Goal: Information Seeking & Learning: Find specific fact

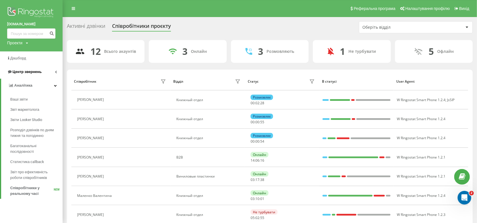
click at [21, 70] on span "Центр звернень" at bounding box center [24, 72] width 34 height 6
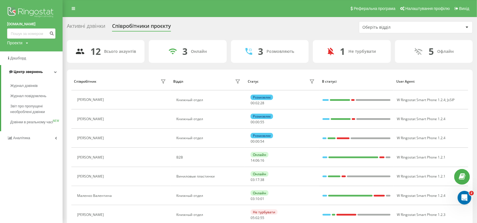
click at [31, 71] on span "Центр звернень" at bounding box center [28, 72] width 29 height 4
click at [32, 72] on span "Центр звернень" at bounding box center [27, 72] width 29 height 4
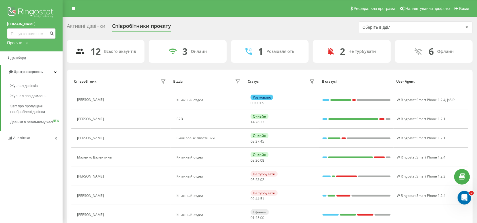
click at [79, 23] on div "Активні дзвінки" at bounding box center [86, 27] width 38 height 9
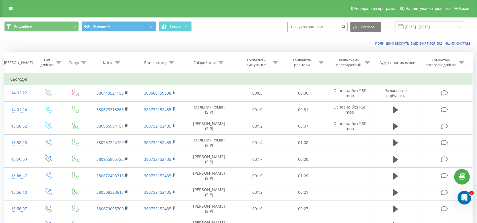
click at [334, 26] on input at bounding box center [317, 27] width 60 height 10
paste input "380972682629"
type input "380972682629"
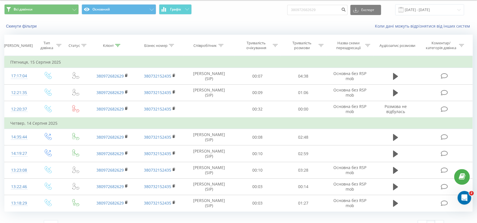
scroll to position [27, 0]
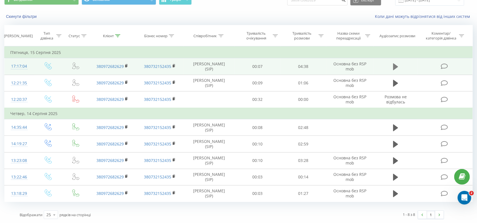
click at [395, 68] on icon at bounding box center [395, 66] width 5 height 7
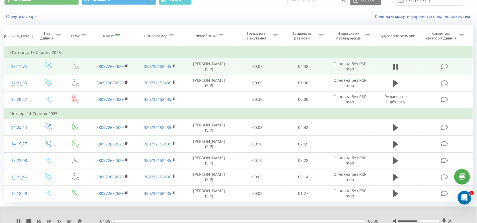
click at [49, 220] on icon at bounding box center [49, 221] width 5 height 5
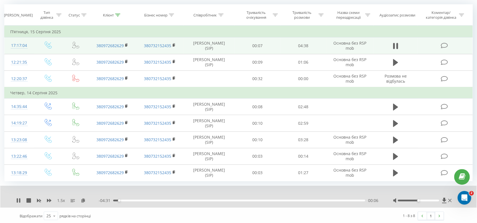
scroll to position [49, 0]
click at [129, 201] on div "- 04:31 00:07 00:07" at bounding box center [239, 200] width 280 height 6
click at [133, 198] on div "- 04:30 00:07 00:07" at bounding box center [239, 200] width 280 height 6
click at [135, 199] on div "- 04:30 00:08 00:08" at bounding box center [239, 200] width 280 height 6
click at [137, 201] on div "- 04:29 00:08 00:08" at bounding box center [239, 200] width 280 height 6
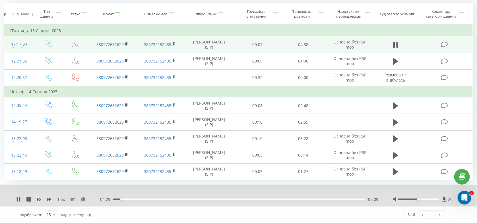
click at [138, 201] on div "- 04:29 00:09 00:09" at bounding box center [239, 200] width 280 height 6
click at [140, 200] on div "00:09" at bounding box center [239, 200] width 252 height 2
drag, startPoint x: 156, startPoint y: 199, endPoint x: 172, endPoint y: 202, distance: 16.7
click at [157, 200] on div "00:47" at bounding box center [239, 200] width 252 height 2
click at [175, 199] on div "00:54" at bounding box center [239, 200] width 252 height 2
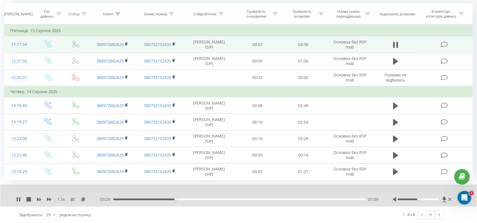
drag, startPoint x: 186, startPoint y: 199, endPoint x: 196, endPoint y: 199, distance: 9.4
click at [186, 199] on div "01:09" at bounding box center [239, 200] width 252 height 2
click at [207, 199] on div "01:43" at bounding box center [239, 200] width 252 height 2
click at [235, 201] on div "- 02:54 01:43 01:43" at bounding box center [239, 200] width 280 height 6
click at [235, 200] on div "- 02:54 01:44 01:44" at bounding box center [239, 200] width 280 height 6
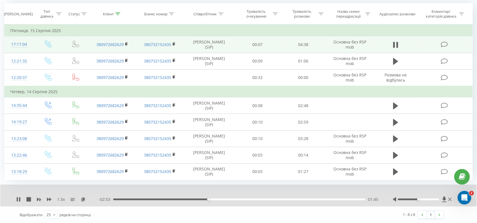
click at [238, 199] on div "01:45" at bounding box center [239, 200] width 252 height 2
click at [271, 199] on div "02:54" at bounding box center [239, 200] width 252 height 2
click at [291, 199] on div "02:55" at bounding box center [239, 200] width 252 height 2
click at [313, 200] on div "03:18" at bounding box center [239, 200] width 252 height 2
click at [331, 199] on div "03:42" at bounding box center [239, 200] width 252 height 2
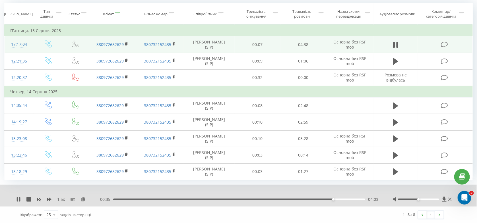
click at [341, 199] on div "04:03" at bounding box center [239, 200] width 252 height 2
drag, startPoint x: 315, startPoint y: 198, endPoint x: 311, endPoint y: 198, distance: 3.4
click at [314, 198] on div "- 00:24 04:13 04:13" at bounding box center [239, 200] width 280 height 6
click at [307, 199] on div "04:14" at bounding box center [239, 200] width 252 height 2
click at [328, 199] on div "03:57" at bounding box center [239, 200] width 252 height 2
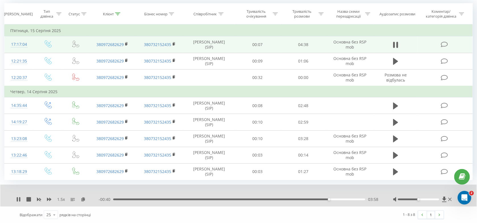
drag, startPoint x: 336, startPoint y: 199, endPoint x: 344, endPoint y: 199, distance: 7.4
click at [337, 199] on div "03:58" at bounding box center [239, 200] width 252 height 2
click at [349, 199] on div "04:20" at bounding box center [239, 200] width 252 height 2
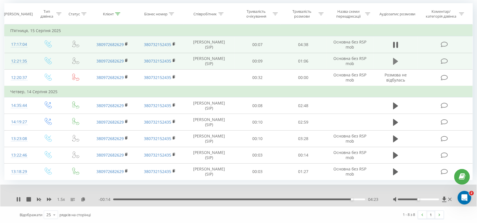
click at [398, 64] on icon at bounding box center [395, 61] width 5 height 8
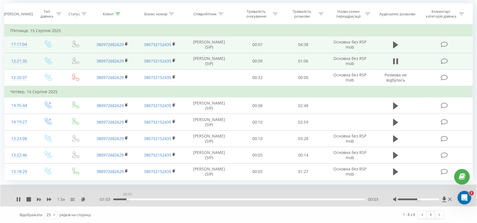
click at [127, 199] on div "00:03" at bounding box center [239, 200] width 252 height 2
click at [140, 200] on div "00:07" at bounding box center [239, 200] width 252 height 2
click at [159, 201] on div "- 00:59 00:08 00:08" at bounding box center [239, 200] width 280 height 6
click at [162, 201] on div "- 00:58 00:09 00:09" at bounding box center [239, 200] width 280 height 6
click at [167, 199] on div "00:14" at bounding box center [239, 200] width 252 height 2
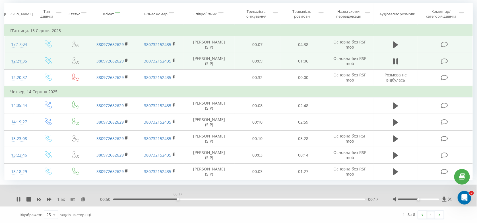
click at [178, 199] on div "00:17" at bounding box center [239, 200] width 252 height 2
drag, startPoint x: 196, startPoint y: 199, endPoint x: 211, endPoint y: 199, distance: 15.1
click at [196, 199] on div "00:18" at bounding box center [239, 200] width 252 height 2
click at [221, 199] on div "00:28" at bounding box center [239, 200] width 252 height 2
click at [239, 199] on div "00:33" at bounding box center [239, 200] width 252 height 2
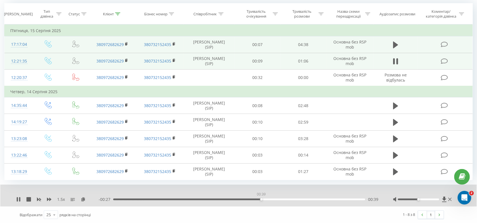
click at [261, 199] on div "00:39" at bounding box center [239, 200] width 252 height 2
click at [282, 200] on div "00:41" at bounding box center [239, 200] width 252 height 2
click at [307, 200] on div "00:46" at bounding box center [239, 200] width 252 height 2
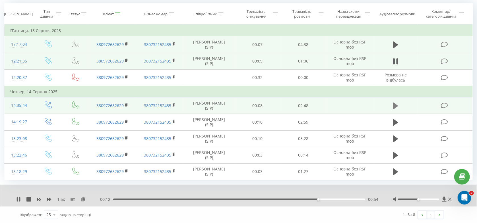
click at [398, 105] on icon at bounding box center [395, 106] width 5 height 8
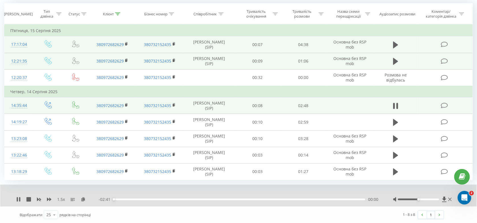
click at [127, 199] on div "00:00" at bounding box center [239, 200] width 252 height 2
click at [137, 199] on div "00:09" at bounding box center [239, 200] width 252 height 2
drag, startPoint x: 154, startPoint y: 199, endPoint x: 181, endPoint y: 197, distance: 26.2
click at [155, 199] on div "00:26" at bounding box center [239, 200] width 252 height 2
click at [180, 199] on div "00:42" at bounding box center [239, 200] width 252 height 2
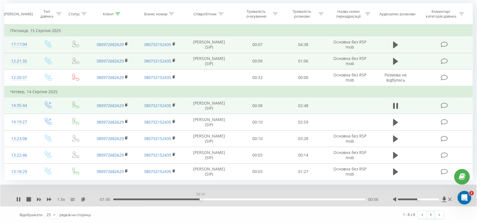
click at [201, 199] on div "00:56" at bounding box center [239, 200] width 252 height 2
drag, startPoint x: 215, startPoint y: 199, endPoint x: 223, endPoint y: 199, distance: 8.0
click at [216, 199] on div "00:57" at bounding box center [239, 200] width 252 height 2
click at [236, 199] on div "01:07" at bounding box center [239, 200] width 252 height 2
click at [253, 199] on div "01:21" at bounding box center [239, 200] width 252 height 2
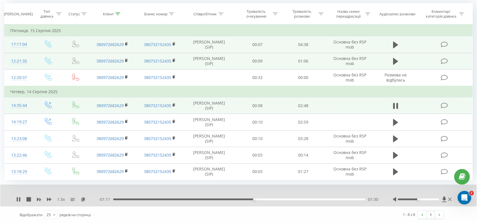
click at [266, 199] on div "01:30" at bounding box center [239, 200] width 252 height 2
drag, startPoint x: 283, startPoint y: 199, endPoint x: 292, endPoint y: 199, distance: 8.8
click at [284, 199] on div "01:39" at bounding box center [239, 200] width 252 height 2
click at [297, 199] on div "01:51" at bounding box center [239, 200] width 252 height 2
click at [312, 199] on div "02:00" at bounding box center [239, 200] width 252 height 2
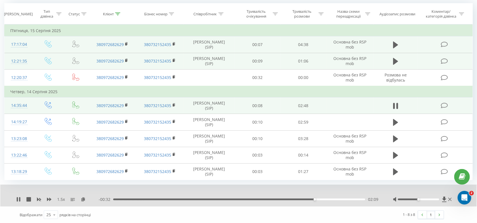
click at [321, 199] on div "02:09" at bounding box center [239, 200] width 252 height 2
click at [339, 199] on div "02:18" at bounding box center [239, 200] width 252 height 2
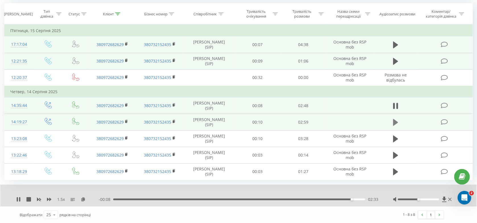
click at [396, 120] on icon at bounding box center [395, 123] width 5 height 8
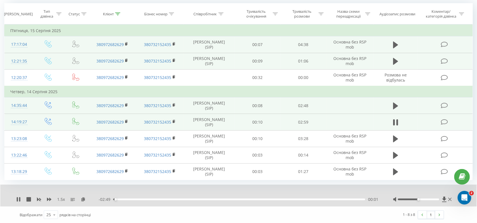
click at [127, 200] on div "00:01" at bounding box center [239, 200] width 252 height 2
click at [160, 199] on div "00:11" at bounding box center [239, 200] width 252 height 2
click at [131, 199] on div "00:12" at bounding box center [239, 200] width 252 height 2
drag, startPoint x: 163, startPoint y: 199, endPoint x: 183, endPoint y: 199, distance: 19.6
click at [175, 199] on div "00:29" at bounding box center [239, 200] width 252 height 2
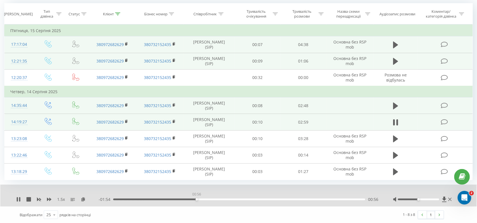
drag, startPoint x: 197, startPoint y: 199, endPoint x: 210, endPoint y: 199, distance: 13.4
click at [197, 199] on div "00:56" at bounding box center [239, 200] width 252 height 2
click at [19, 199] on icon at bounding box center [18, 199] width 5 height 5
click at [19, 198] on icon at bounding box center [18, 199] width 5 height 5
click at [229, 199] on div "01:14" at bounding box center [239, 200] width 252 height 2
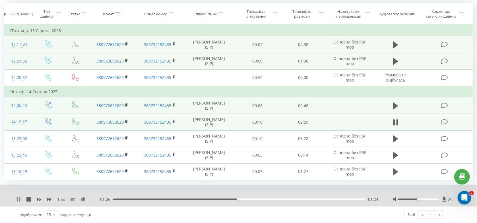
click at [19, 199] on icon at bounding box center [18, 199] width 5 height 5
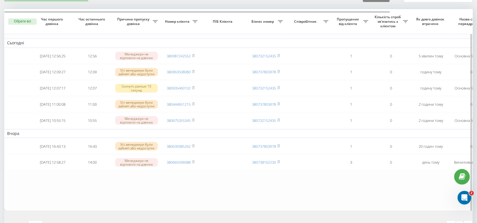
scroll to position [30, 0]
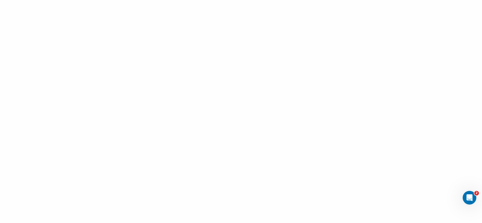
click at [445, 107] on div at bounding box center [241, 111] width 482 height 223
click at [422, 80] on div at bounding box center [241, 111] width 482 height 223
